Goal: Task Accomplishment & Management: Manage account settings

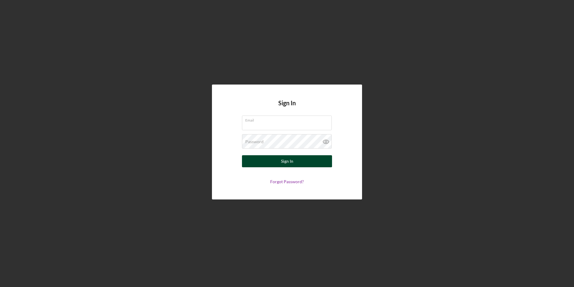
type input "[PERSON_NAME][EMAIL_ADDRESS][PERSON_NAME][DOMAIN_NAME]"
click at [276, 163] on button "Sign In" at bounding box center [287, 161] width 90 height 12
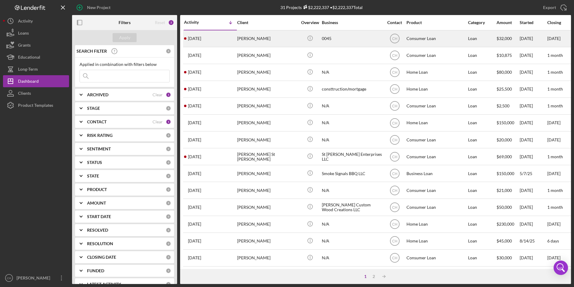
click at [250, 38] on div "[PERSON_NAME]" at bounding box center [267, 39] width 60 height 16
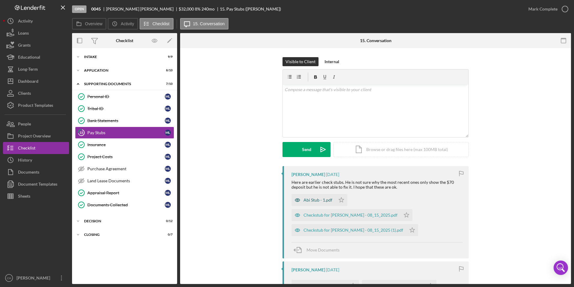
click at [317, 199] on div "Abi Stub - 1.pdf" at bounding box center [318, 199] width 29 height 5
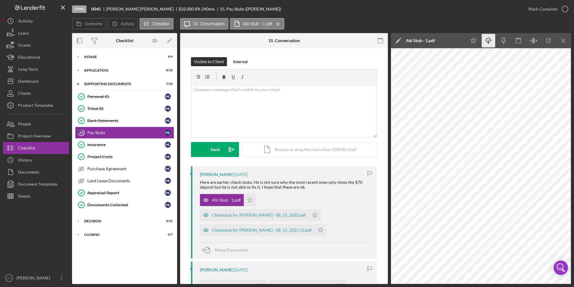
click at [491, 41] on icon "button" at bounding box center [488, 39] width 5 height 3
click at [245, 197] on icon "Icon/Star" at bounding box center [250, 200] width 12 height 12
click at [294, 212] on div "Checkstub for [PERSON_NAME] - 08_15_2025.pdf" at bounding box center [259, 214] width 94 height 5
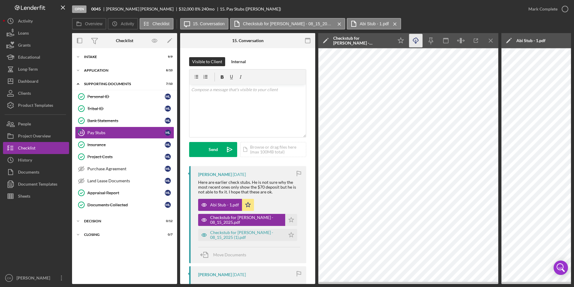
click at [418, 42] on icon "Icon/Download" at bounding box center [417, 41] width 14 height 14
click at [289, 217] on icon "Icon/Star" at bounding box center [291, 220] width 12 height 12
click at [234, 234] on div "Checkstub for [PERSON_NAME] - 08_15_2025 (1).pdf" at bounding box center [246, 235] width 72 height 10
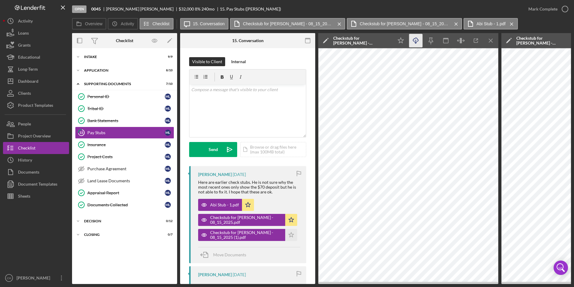
click at [419, 38] on icon "Icon/Download" at bounding box center [417, 41] width 14 height 14
click at [288, 235] on icon "Icon/Star" at bounding box center [291, 235] width 12 height 12
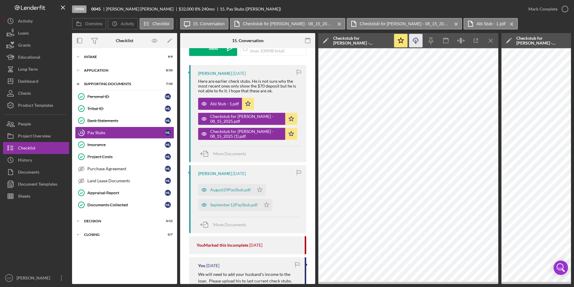
scroll to position [180, 0]
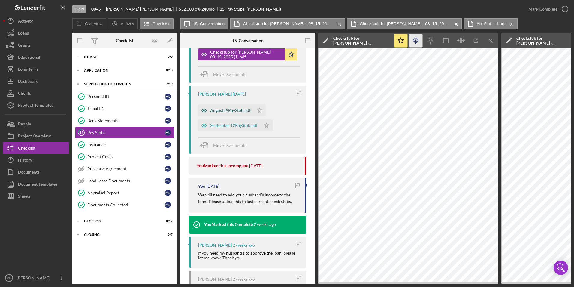
click at [234, 112] on div "August29PayStub.pdf" at bounding box center [230, 110] width 41 height 5
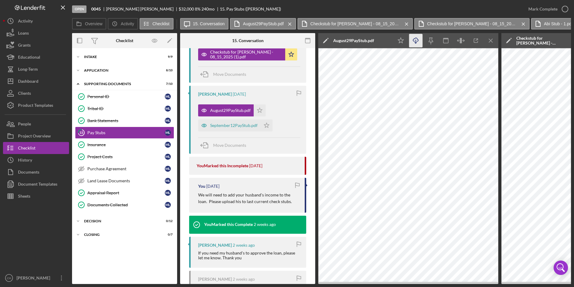
click at [414, 43] on icon "Icon/Download" at bounding box center [417, 41] width 14 height 14
click at [260, 108] on polygon "button" at bounding box center [259, 110] width 5 height 5
click at [238, 125] on div "September12PayStub.pdf" at bounding box center [233, 125] width 47 height 5
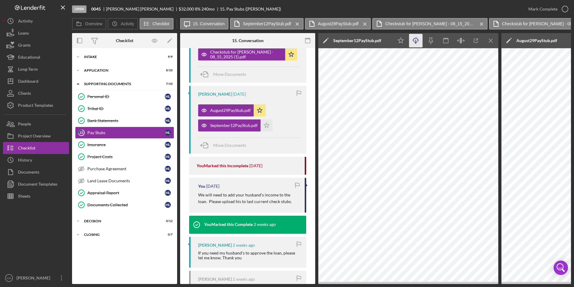
click at [418, 43] on icon "Icon/Download" at bounding box center [417, 41] width 14 height 14
click at [266, 128] on icon "Icon/Star" at bounding box center [267, 125] width 12 height 12
click at [537, 8] on div "Mark Complete" at bounding box center [543, 9] width 29 height 12
click at [35, 77] on div "Dashboard" at bounding box center [28, 82] width 20 height 14
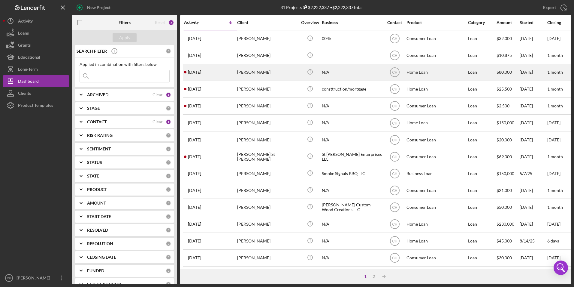
click at [240, 74] on div "[PERSON_NAME]" at bounding box center [267, 72] width 60 height 16
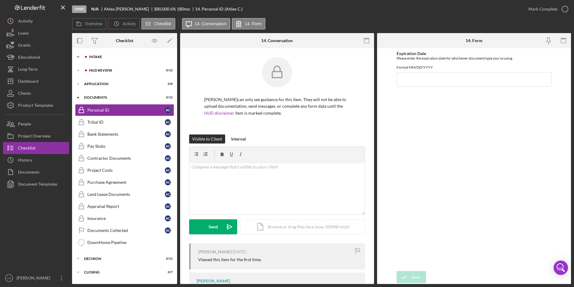
click at [98, 55] on div "Icon/Expander Intake 10 / 11" at bounding box center [124, 57] width 105 height 12
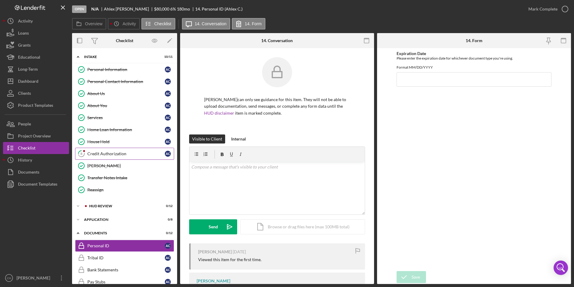
click at [93, 153] on div "Credit Authorization" at bounding box center [126, 153] width 78 height 5
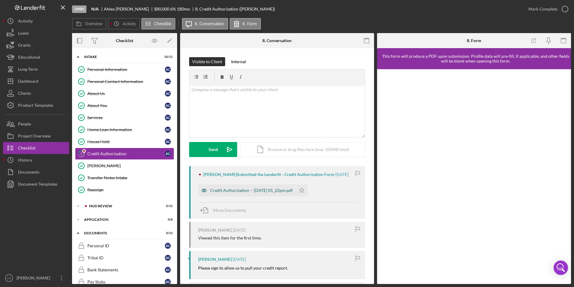
click at [264, 190] on div "Credit Authorization -- [DATE] 05_22pm.pdf" at bounding box center [251, 190] width 83 height 5
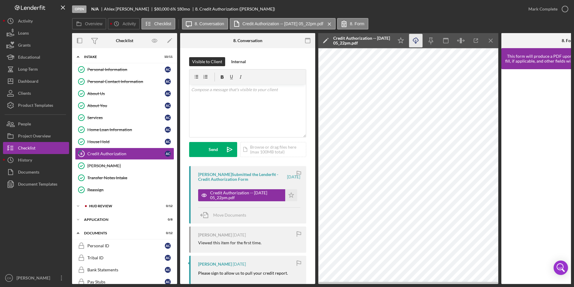
click at [420, 43] on icon "Icon/Download" at bounding box center [417, 41] width 14 height 14
click at [290, 194] on icon "Icon/Star" at bounding box center [291, 195] width 12 height 12
click at [531, 10] on div "Mark Complete" at bounding box center [543, 9] width 29 height 12
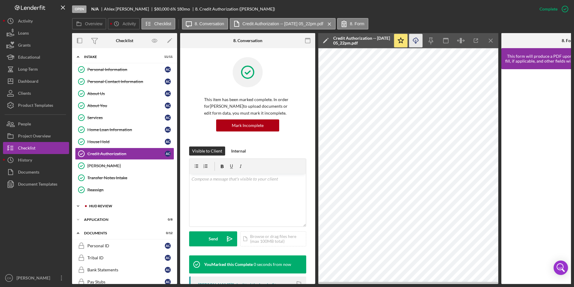
click at [102, 203] on div "Icon/Expander HUD Review 0 / 12" at bounding box center [124, 206] width 105 height 12
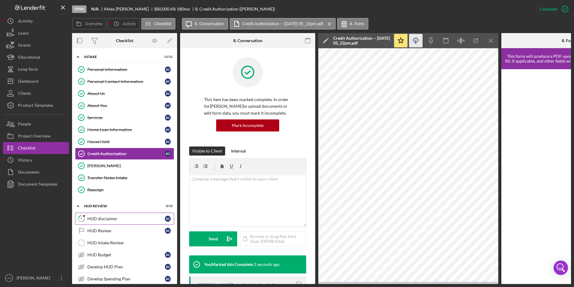
click at [111, 218] on div "HUD disclaimer" at bounding box center [126, 218] width 78 height 5
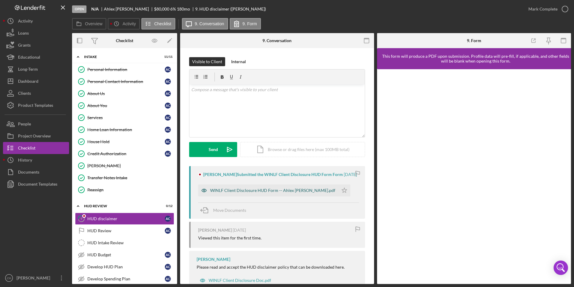
click at [280, 196] on div "WINLF Client Disclosure HUD Form -- Ahlex [PERSON_NAME].pdf" at bounding box center [268, 190] width 140 height 12
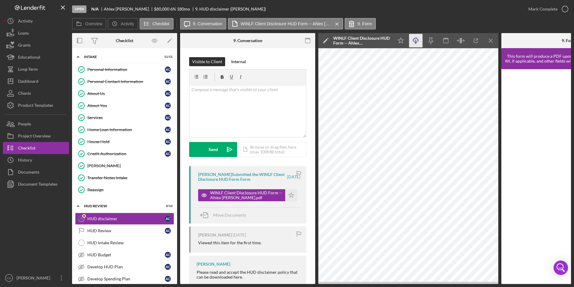
click at [413, 45] on icon "Icon/Download" at bounding box center [417, 41] width 14 height 14
click at [289, 197] on polygon "button" at bounding box center [291, 194] width 5 height 5
click at [538, 9] on div "Mark Complete" at bounding box center [543, 9] width 29 height 12
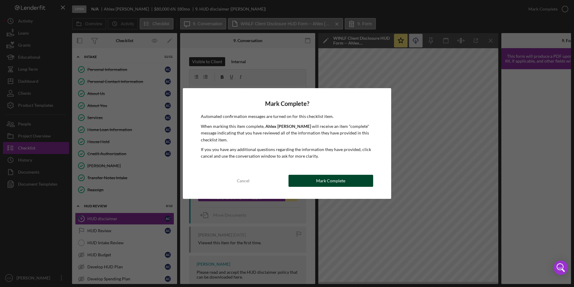
click at [310, 181] on button "Mark Complete" at bounding box center [331, 181] width 85 height 12
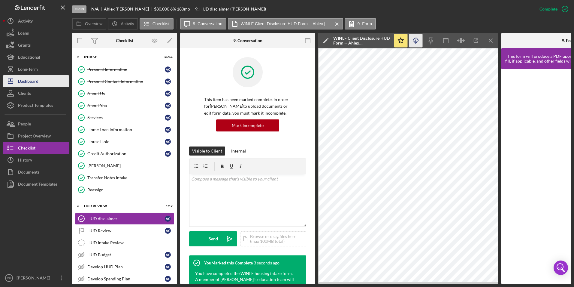
click at [26, 81] on div "Dashboard" at bounding box center [28, 82] width 20 height 14
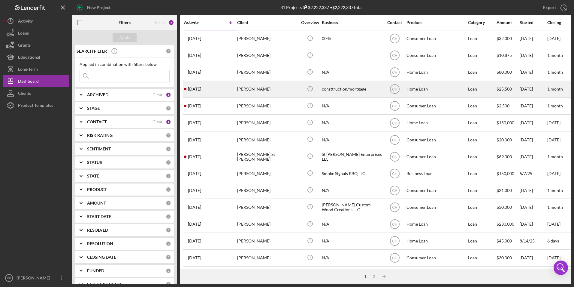
click at [254, 90] on div "[PERSON_NAME]" at bounding box center [267, 89] width 60 height 16
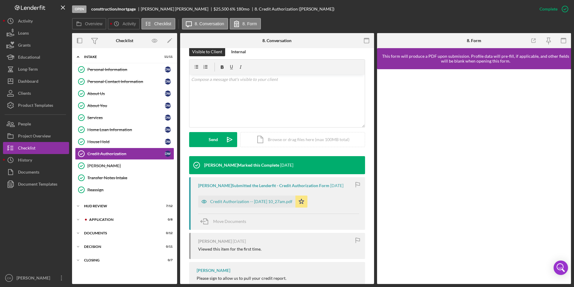
scroll to position [113, 0]
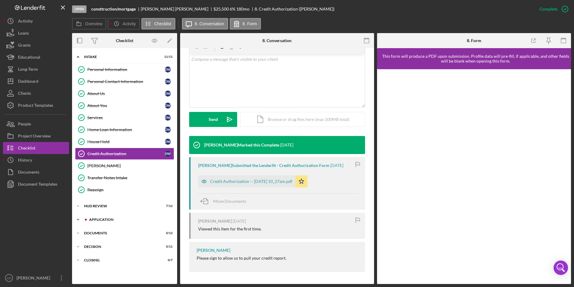
click at [91, 217] on div "Icon/Expander Application 0 / 8" at bounding box center [124, 219] width 105 height 12
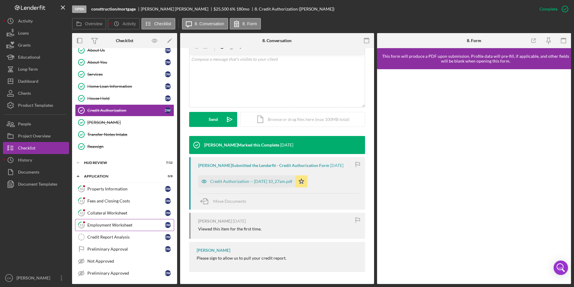
scroll to position [85, 0]
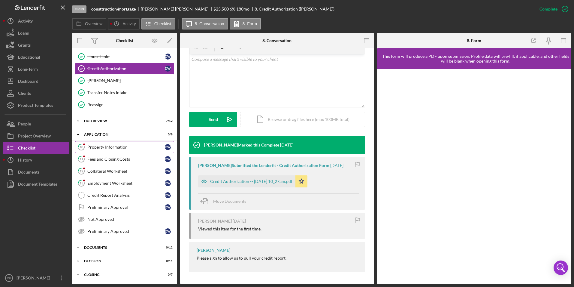
click at [104, 151] on link "10 Property Information D W" at bounding box center [124, 147] width 99 height 12
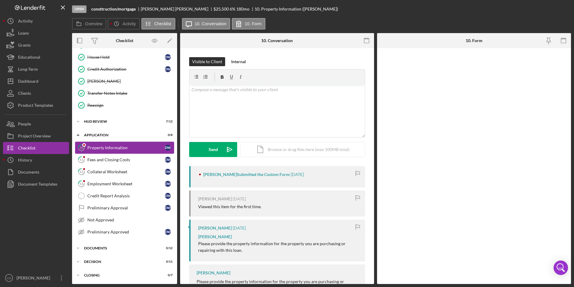
scroll to position [85, 0]
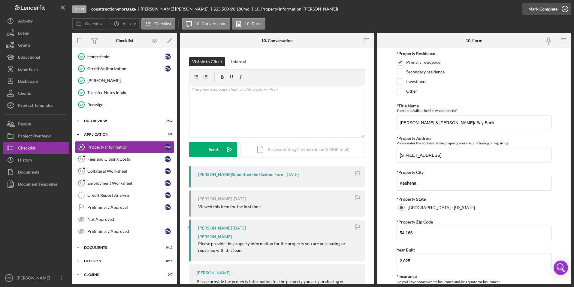
click at [545, 6] on div "Mark Complete" at bounding box center [543, 9] width 29 height 12
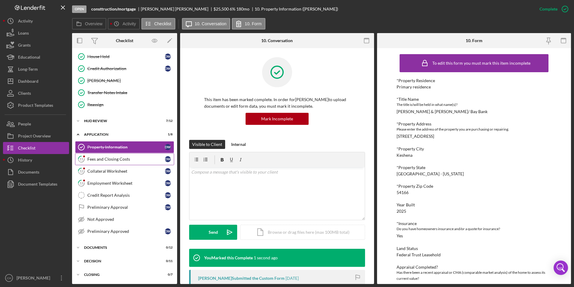
click at [105, 159] on div "Fees and Closing Costs" at bounding box center [126, 159] width 78 height 5
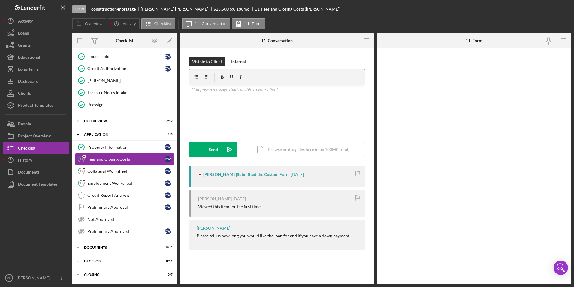
scroll to position [85, 0]
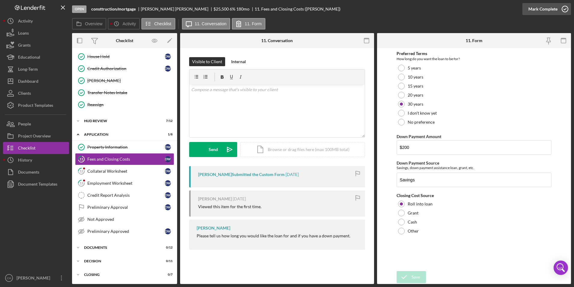
click at [534, 8] on div "Mark Complete" at bounding box center [543, 9] width 29 height 12
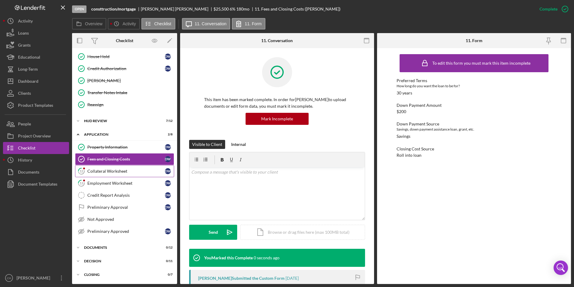
click at [108, 174] on link "12 Collateral Worksheet D W" at bounding box center [124, 171] width 99 height 12
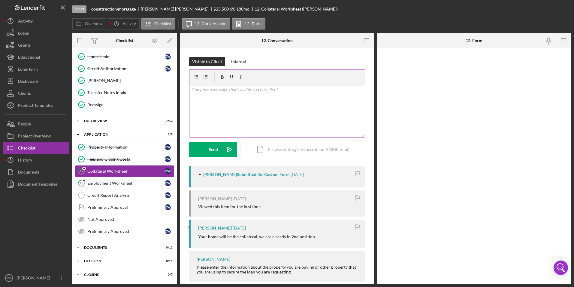
scroll to position [85, 0]
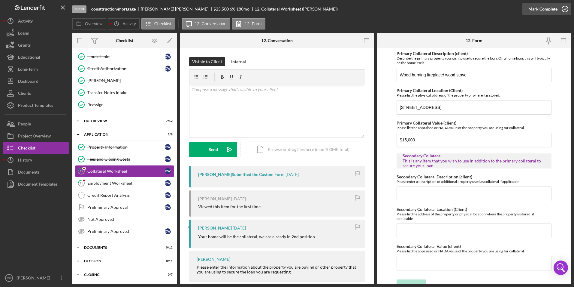
click at [533, 6] on div "Mark Complete" at bounding box center [543, 9] width 29 height 12
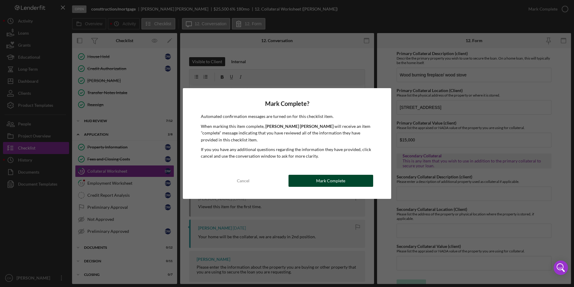
click at [330, 177] on div "Mark Complete" at bounding box center [330, 181] width 29 height 12
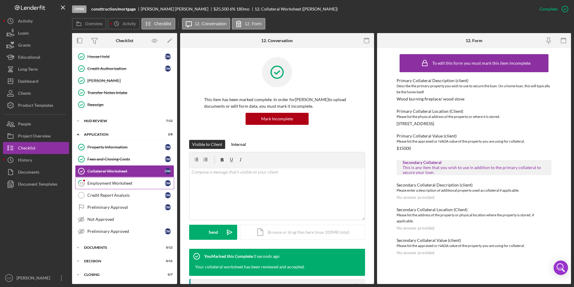
click at [121, 180] on link "13 Employment Worksheet D W" at bounding box center [124, 183] width 99 height 12
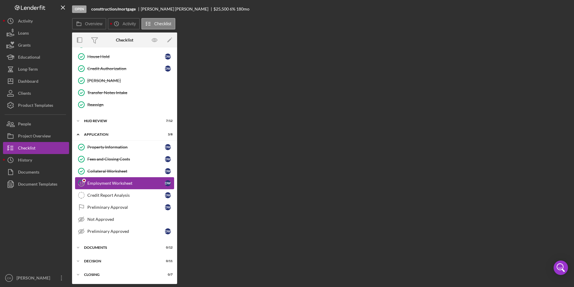
scroll to position [85, 0]
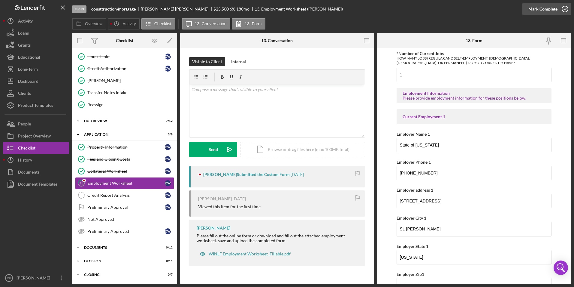
click at [545, 7] on div "Mark Complete" at bounding box center [543, 9] width 29 height 12
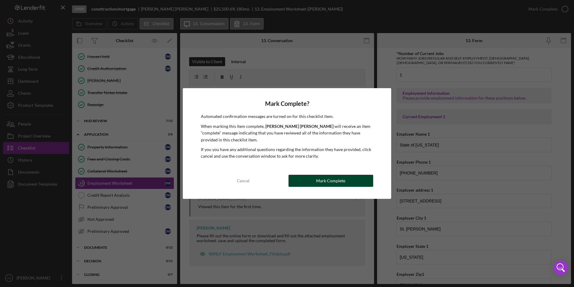
click at [327, 177] on div "Mark Complete" at bounding box center [330, 181] width 29 height 12
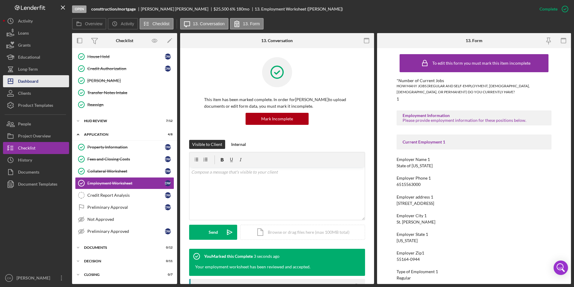
click at [26, 85] on div "Dashboard" at bounding box center [28, 82] width 20 height 14
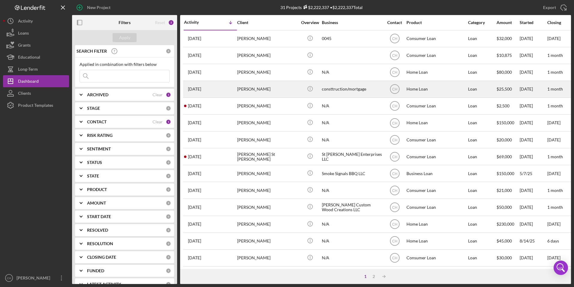
click at [255, 93] on div "[PERSON_NAME]" at bounding box center [267, 89] width 60 height 16
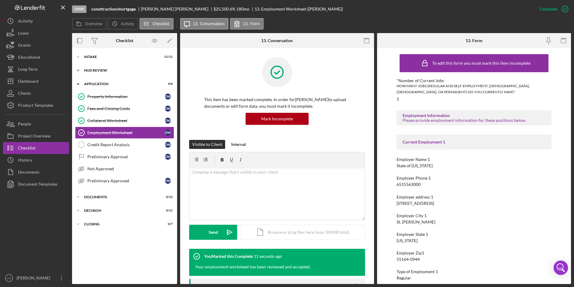
click at [78, 71] on polyline at bounding box center [78, 70] width 2 height 1
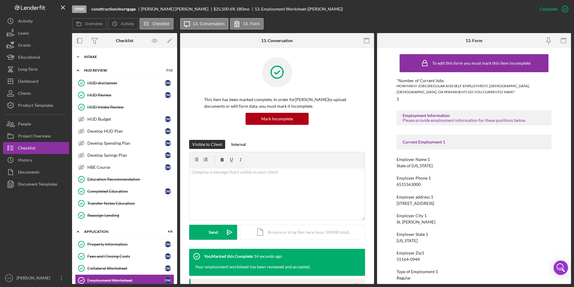
click at [77, 58] on icon "Icon/Expander" at bounding box center [78, 57] width 12 height 12
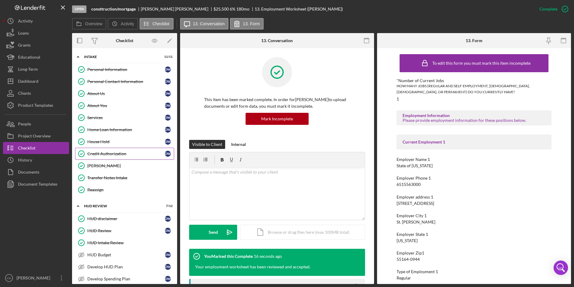
click at [105, 152] on div "Credit Authorization" at bounding box center [126, 153] width 78 height 5
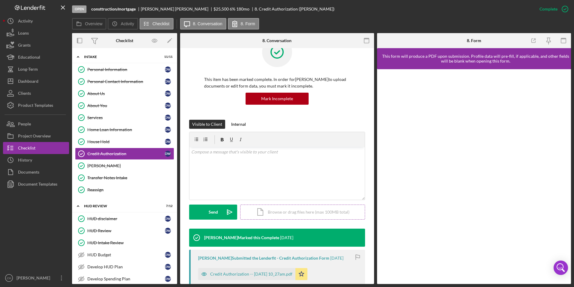
scroll to position [30, 0]
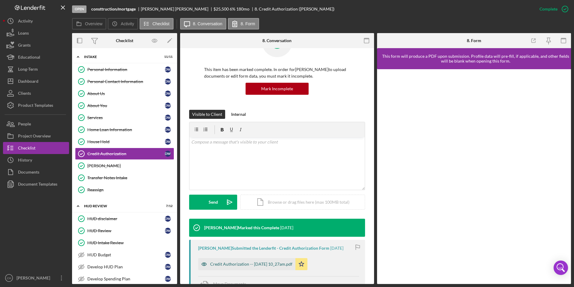
click at [236, 266] on div "Credit Authorization -- [DATE] 10_27am.pdf" at bounding box center [251, 263] width 82 height 5
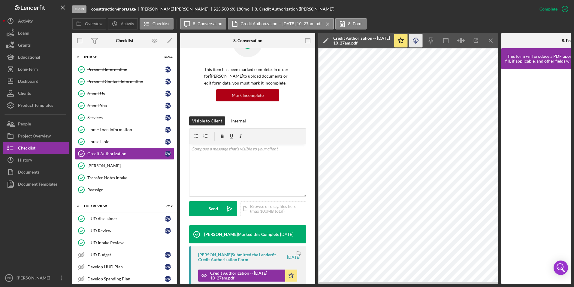
click at [416, 43] on line "button" at bounding box center [416, 41] width 0 height 3
click at [30, 84] on div "Dashboard" at bounding box center [28, 82] width 20 height 14
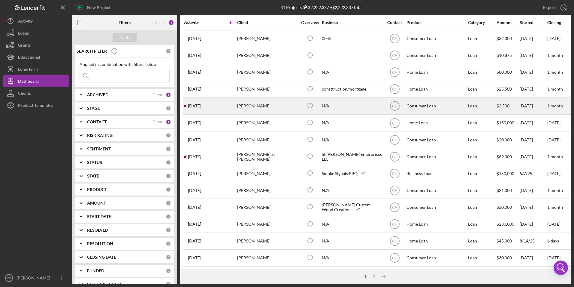
click at [248, 108] on div "[PERSON_NAME]" at bounding box center [267, 106] width 60 height 16
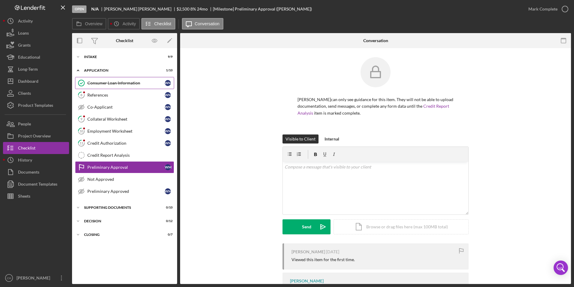
click at [107, 84] on div "Consumer Loan Information" at bounding box center [126, 83] width 78 height 5
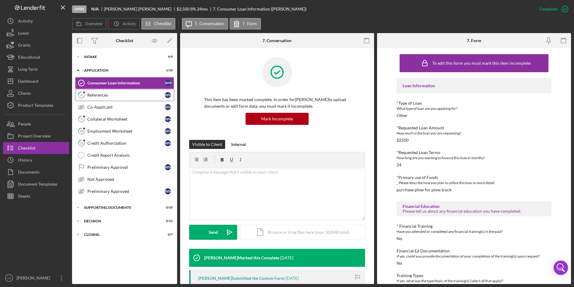
click at [96, 96] on div "References" at bounding box center [126, 95] width 78 height 5
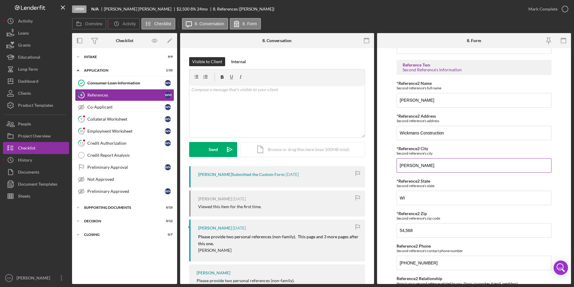
scroll to position [240, 0]
click at [553, 10] on div "Mark Complete" at bounding box center [543, 9] width 29 height 12
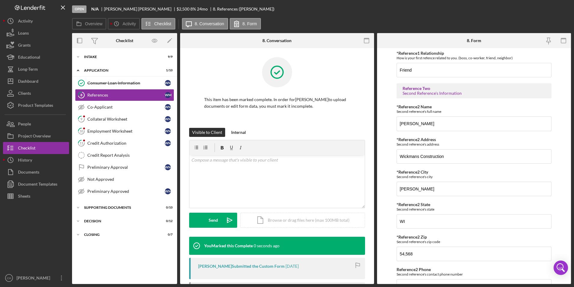
scroll to position [264, 0]
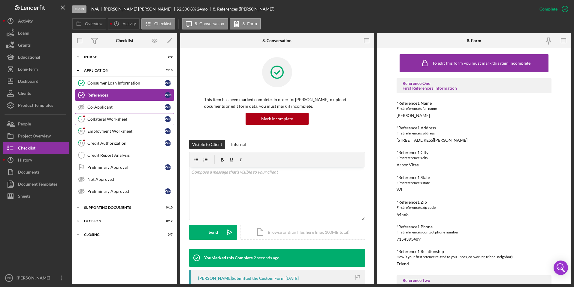
click at [93, 119] on div "Collateral Worksheet" at bounding box center [126, 119] width 78 height 5
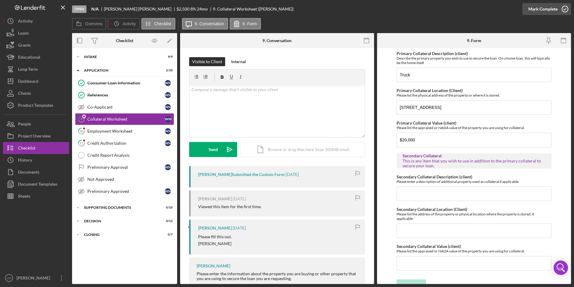
click at [537, 9] on div "Mark Complete" at bounding box center [543, 9] width 29 height 12
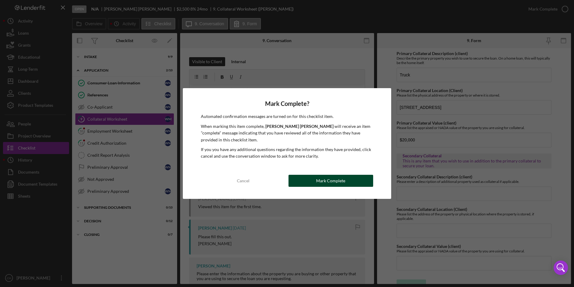
click at [303, 178] on button "Mark Complete" at bounding box center [331, 181] width 85 height 12
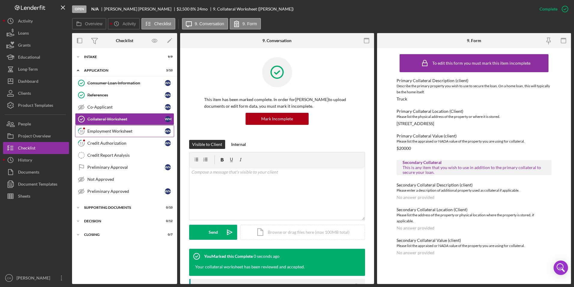
click at [118, 133] on div "Employment Worksheet" at bounding box center [126, 131] width 78 height 5
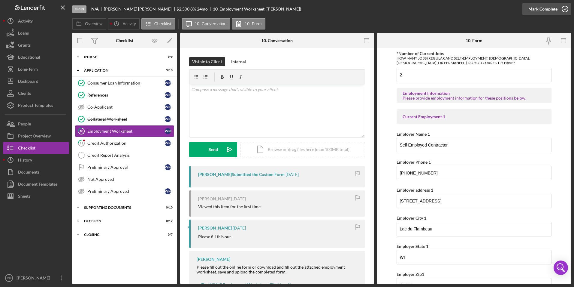
click at [537, 10] on div "Mark Complete" at bounding box center [543, 9] width 29 height 12
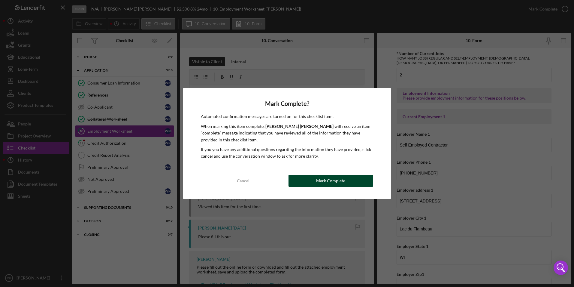
click at [336, 184] on div "Mark Complete" at bounding box center [330, 181] width 29 height 12
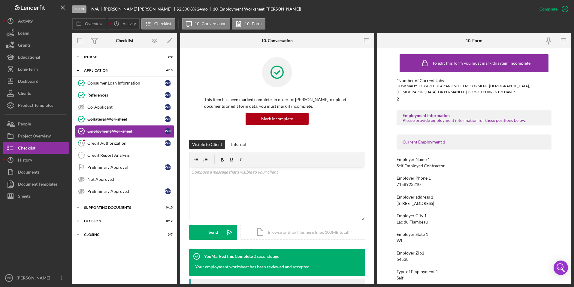
click at [95, 144] on div "Credit Authorization" at bounding box center [126, 143] width 78 height 5
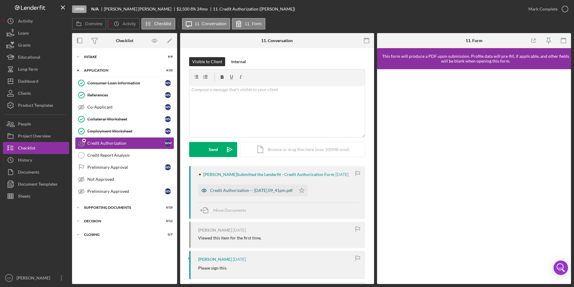
click at [244, 193] on div "Credit Authorization -- [DATE] 09_41pm.pdf" at bounding box center [251, 190] width 83 height 5
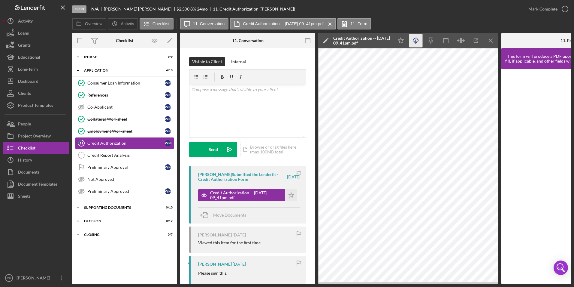
click at [417, 41] on icon "Icon/Download" at bounding box center [417, 41] width 14 height 14
click at [286, 194] on icon "Icon/Star" at bounding box center [291, 195] width 12 height 12
click at [551, 5] on div "Mark Complete" at bounding box center [543, 9] width 29 height 12
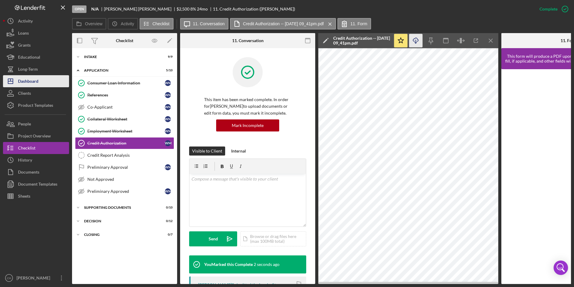
click at [29, 81] on div "Dashboard" at bounding box center [28, 82] width 20 height 14
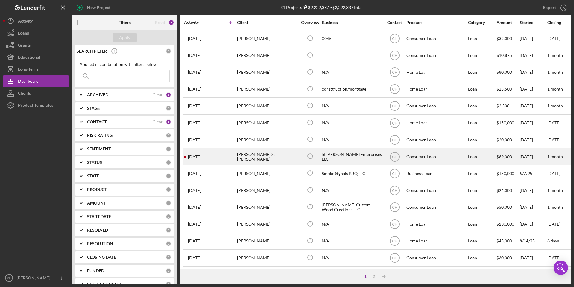
click at [273, 160] on div "[PERSON_NAME] St [PERSON_NAME]" at bounding box center [267, 156] width 60 height 16
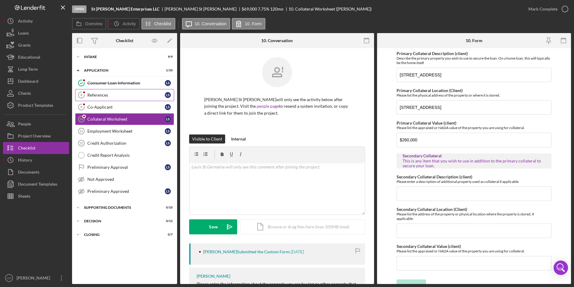
click at [99, 93] on div "References" at bounding box center [126, 95] width 78 height 5
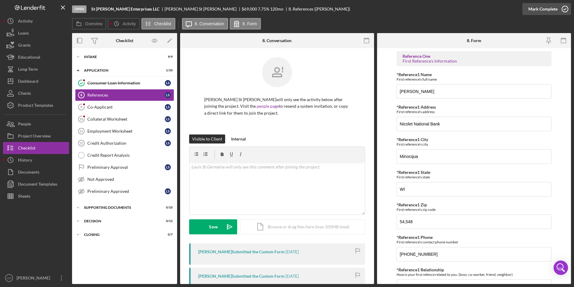
click at [544, 6] on div "Mark Complete" at bounding box center [543, 9] width 29 height 12
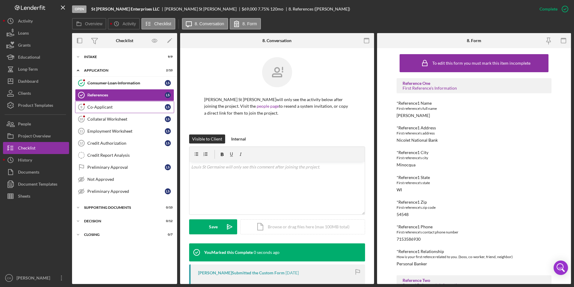
click at [104, 105] on div "Co-Applicant" at bounding box center [126, 107] width 78 height 5
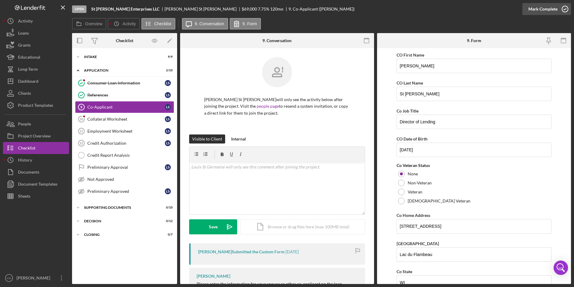
click at [545, 8] on div "Mark Complete" at bounding box center [543, 9] width 29 height 12
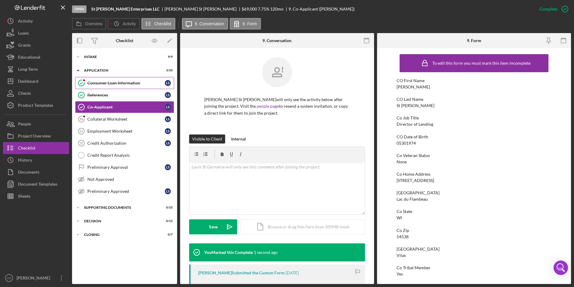
click at [112, 83] on div "Consumer Loan Information" at bounding box center [126, 83] width 78 height 5
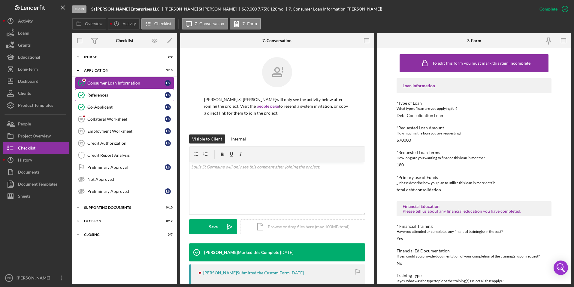
click at [105, 93] on div "References" at bounding box center [126, 95] width 78 height 5
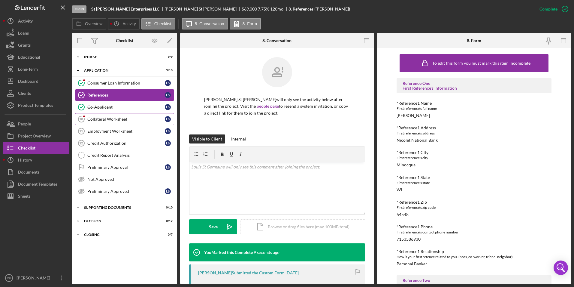
click at [97, 117] on div "Collateral Worksheet" at bounding box center [126, 119] width 78 height 5
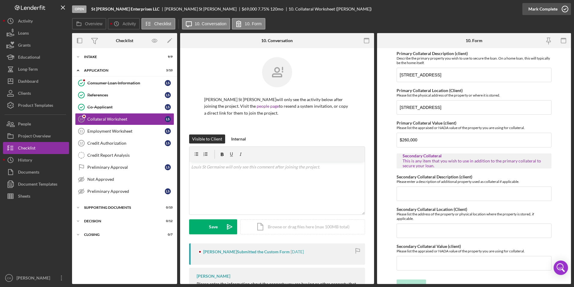
click at [551, 10] on div "Mark Complete" at bounding box center [543, 9] width 29 height 12
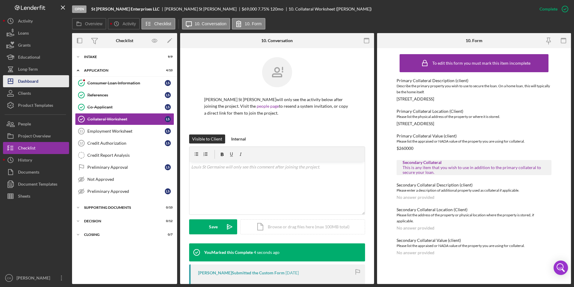
click at [26, 80] on div "Dashboard" at bounding box center [28, 82] width 20 height 14
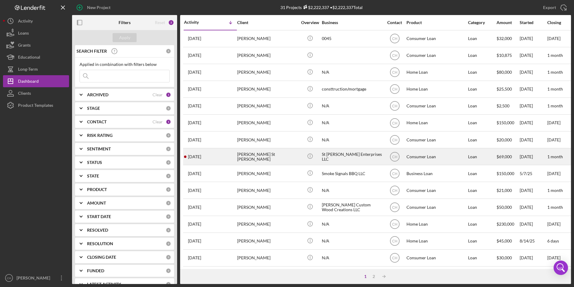
click at [259, 157] on div "[PERSON_NAME] St [PERSON_NAME]" at bounding box center [267, 156] width 60 height 16
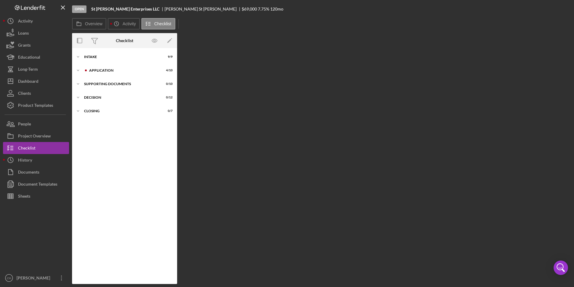
click at [259, 157] on div "Overview Internal Workflow Stage Open Icon/Dropdown Arrow Archive (can unarchiv…" at bounding box center [321, 158] width 499 height 251
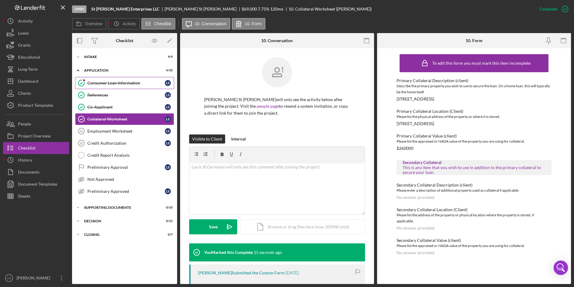
click at [97, 83] on div "Consumer Loan Information" at bounding box center [126, 83] width 78 height 5
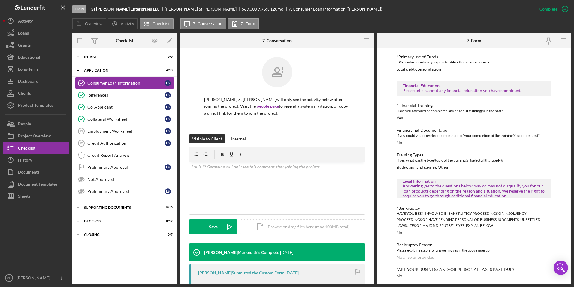
scroll to position [124, 0]
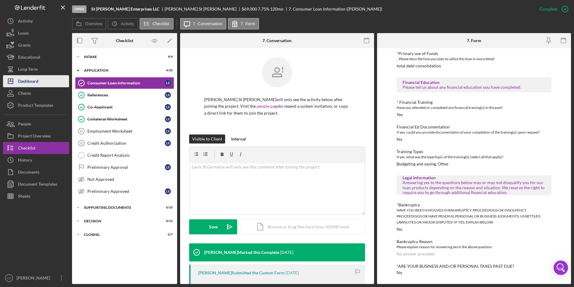
click at [39, 81] on button "Icon/Dashboard Dashboard" at bounding box center [36, 81] width 66 height 12
